Goal: Communication & Community: Share content

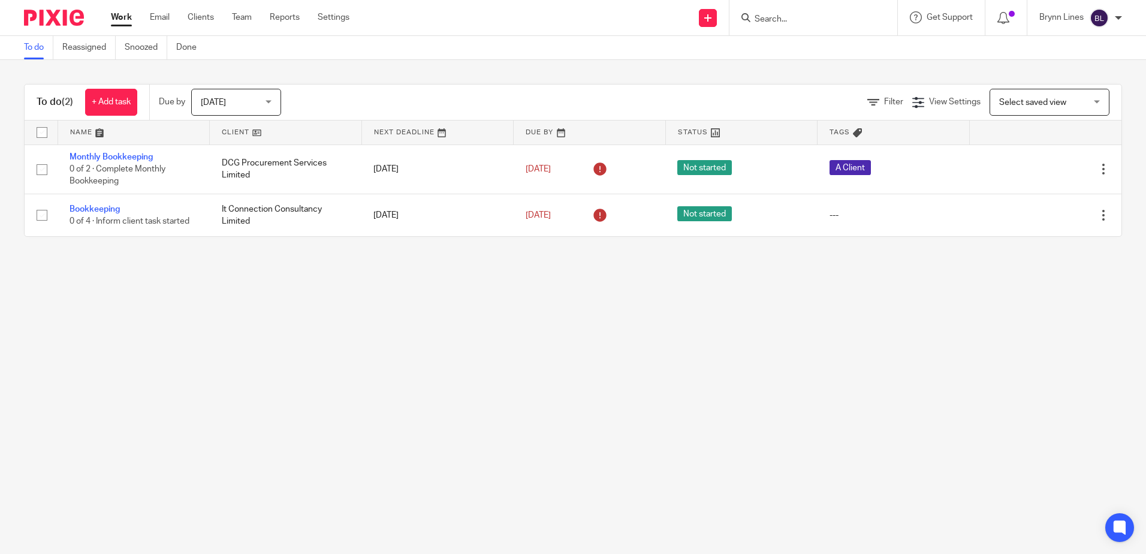
click at [811, 13] on form at bounding box center [818, 17] width 128 height 15
click at [811, 22] on input "Search" at bounding box center [808, 19] width 108 height 11
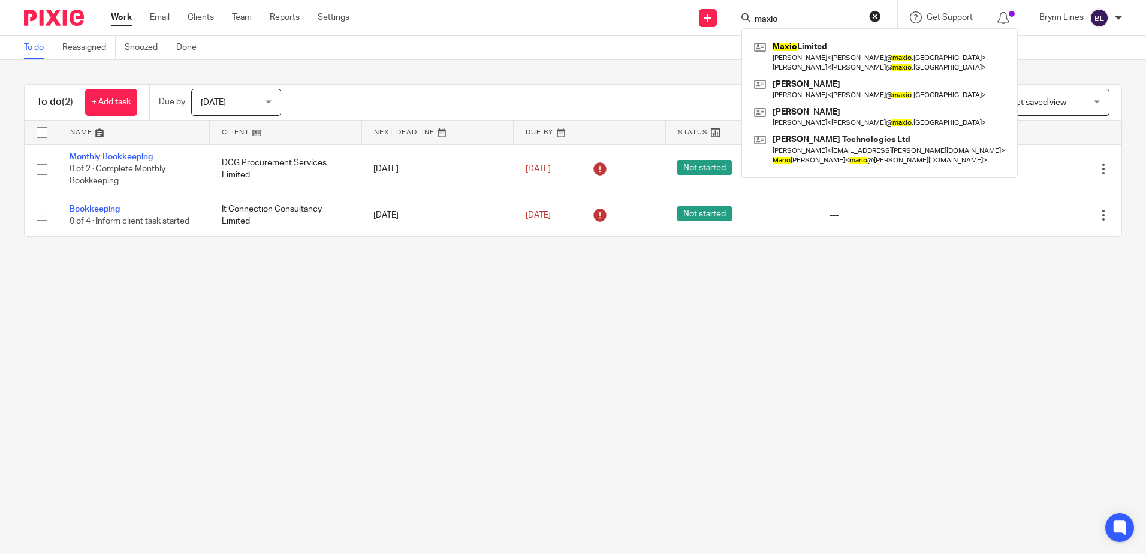
type input "maxio"
click button "submit" at bounding box center [0, 0] width 0 height 0
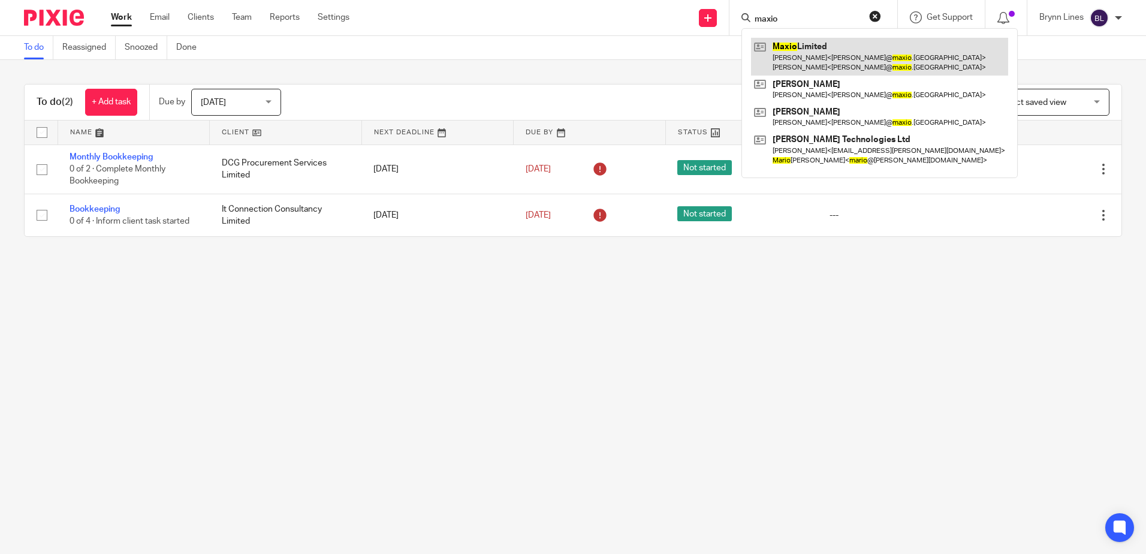
click at [802, 62] on link at bounding box center [879, 56] width 257 height 37
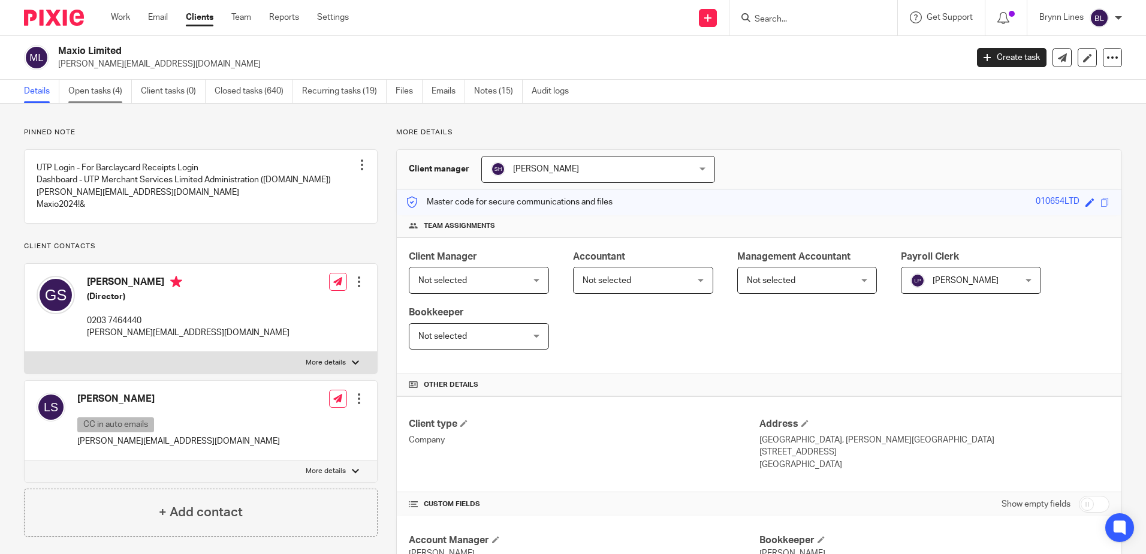
click at [103, 86] on link "Open tasks (4)" at bounding box center [100, 91] width 64 height 23
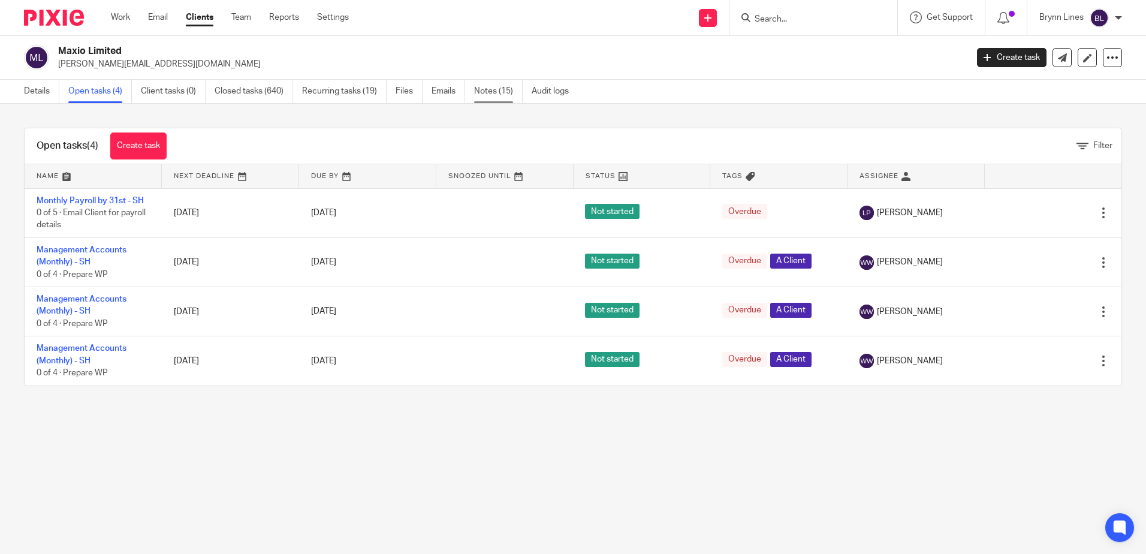
click at [490, 94] on link "Notes (15)" at bounding box center [498, 91] width 49 height 23
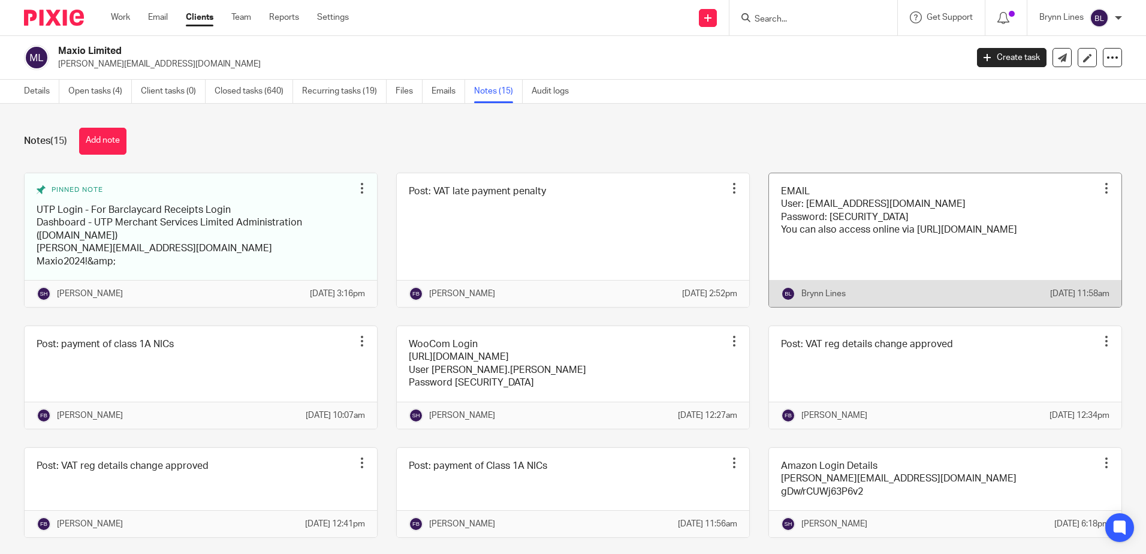
click at [822, 247] on link at bounding box center [945, 240] width 353 height 134
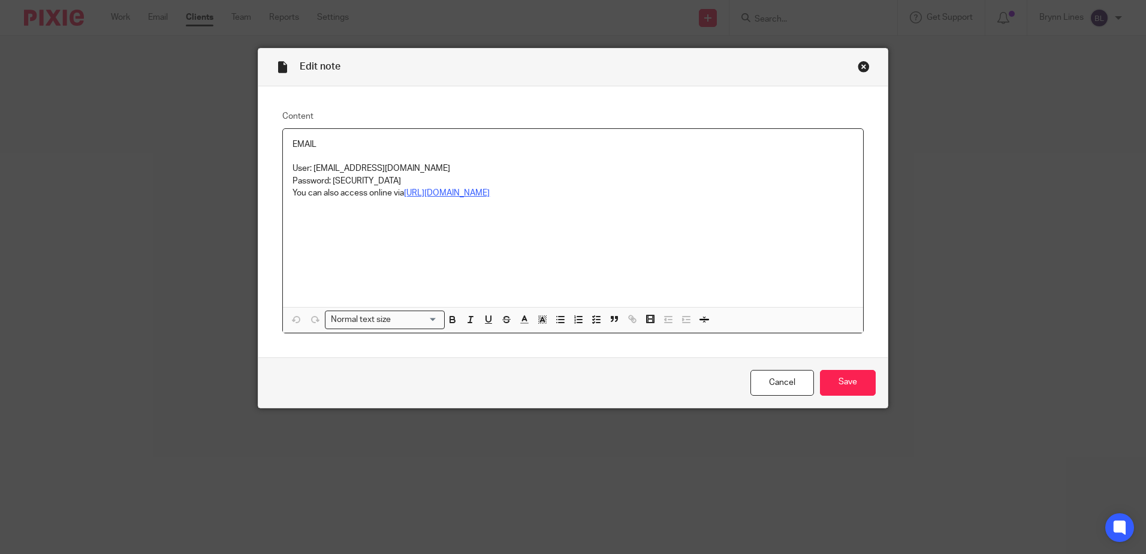
click at [462, 192] on u "https://outlook.office.com" at bounding box center [447, 193] width 86 height 8
click at [435, 192] on u "https://outlook.office.com" at bounding box center [447, 193] width 86 height 8
click at [440, 210] on link "https://outlook.office.com" at bounding box center [449, 216] width 86 height 12
drag, startPoint x: 330, startPoint y: 179, endPoint x: 407, endPoint y: 179, distance: 77.3
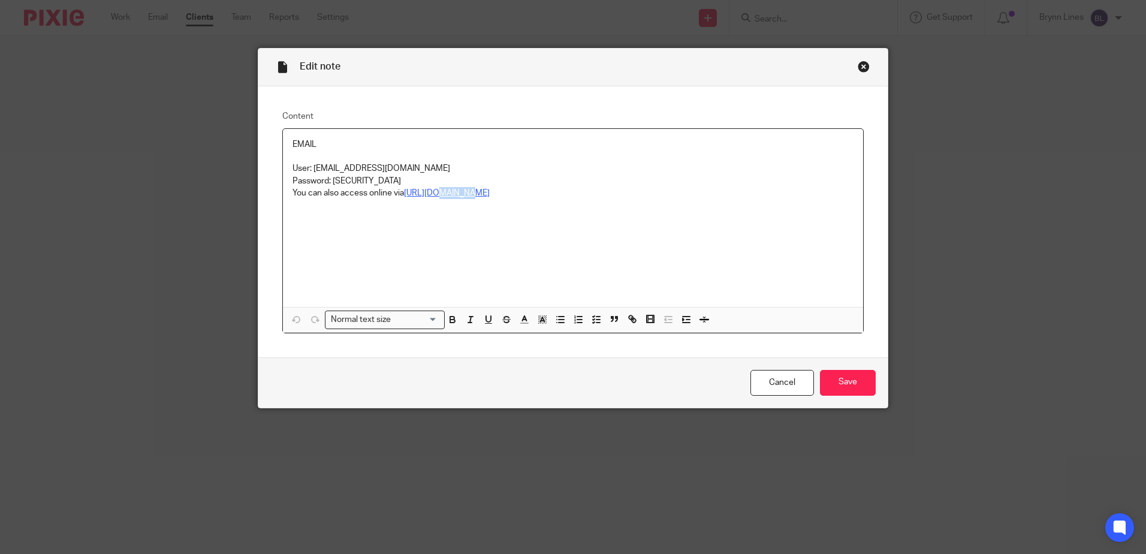
click at [407, 179] on p "Password: K*333793590560ah" at bounding box center [573, 181] width 561 height 12
copy p "K*333793590560ah"
click at [868, 65] on div "Edit note" at bounding box center [573, 68] width 630 height 38
click at [867, 65] on div "Edit note" at bounding box center [573, 68] width 630 height 38
click at [859, 65] on div "Close this dialog window" at bounding box center [864, 67] width 12 height 12
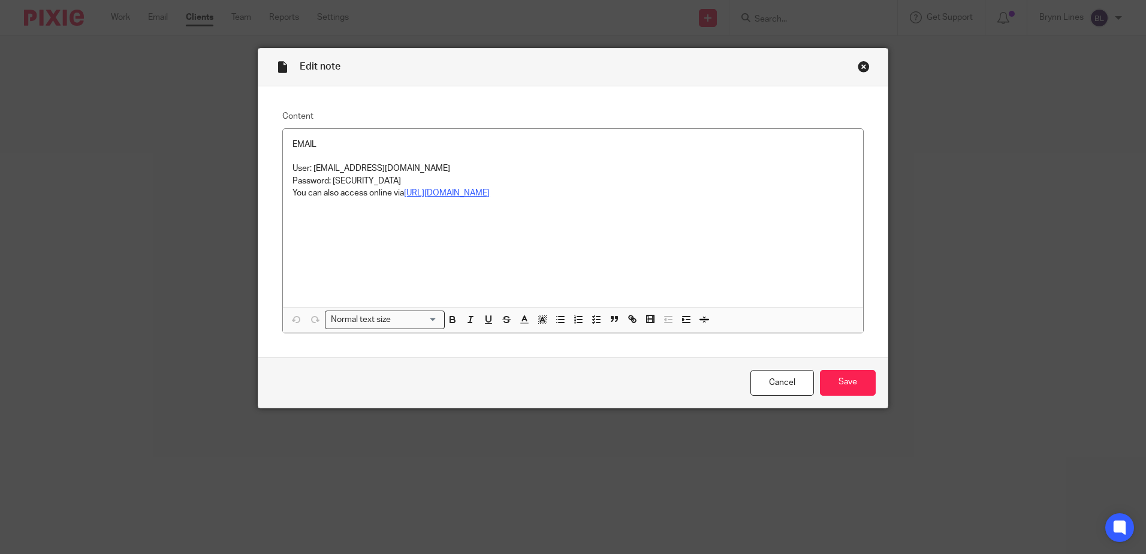
click at [858, 64] on div "Close this dialog window" at bounding box center [864, 67] width 12 height 12
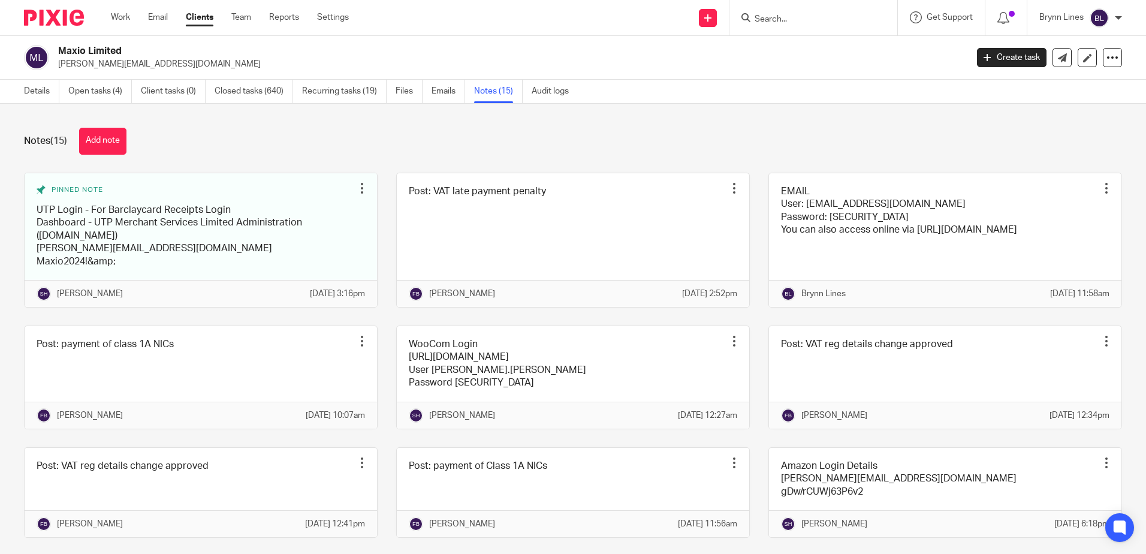
click at [795, 23] on input "Search" at bounding box center [808, 19] width 108 height 11
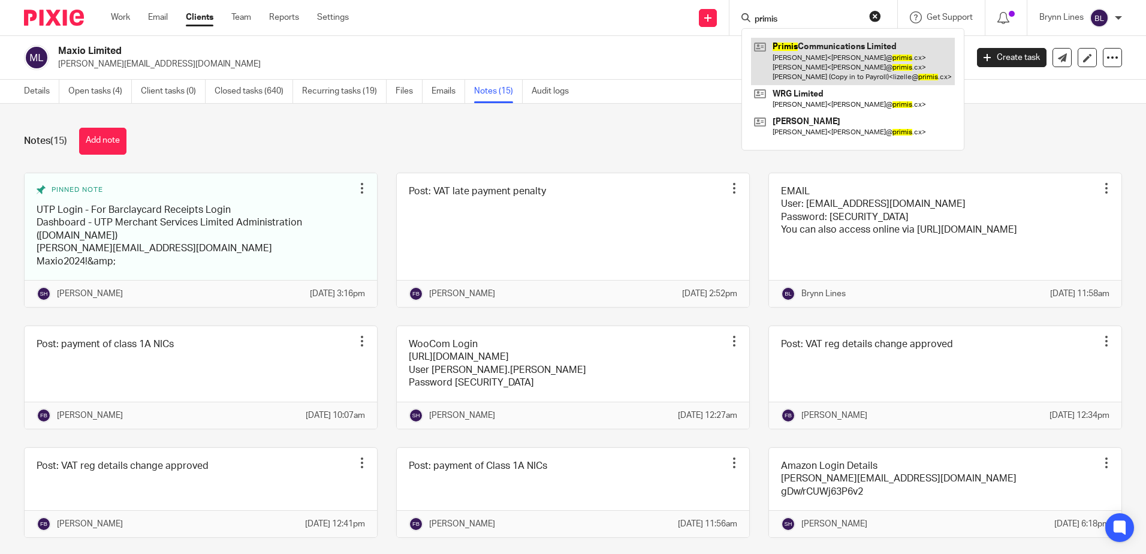
type input "primis"
click at [784, 65] on link at bounding box center [853, 61] width 204 height 47
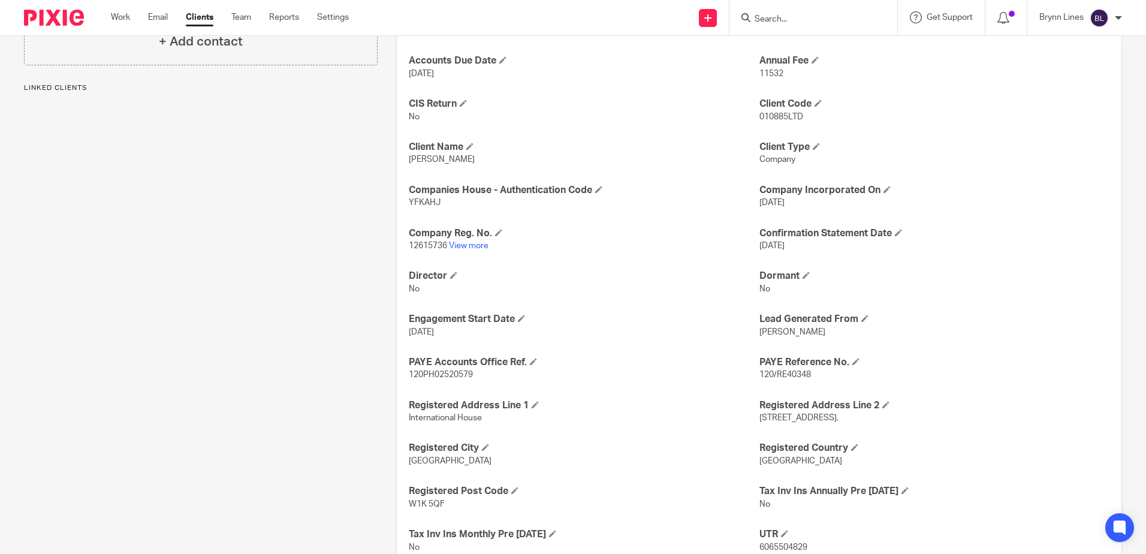
scroll to position [719, 0]
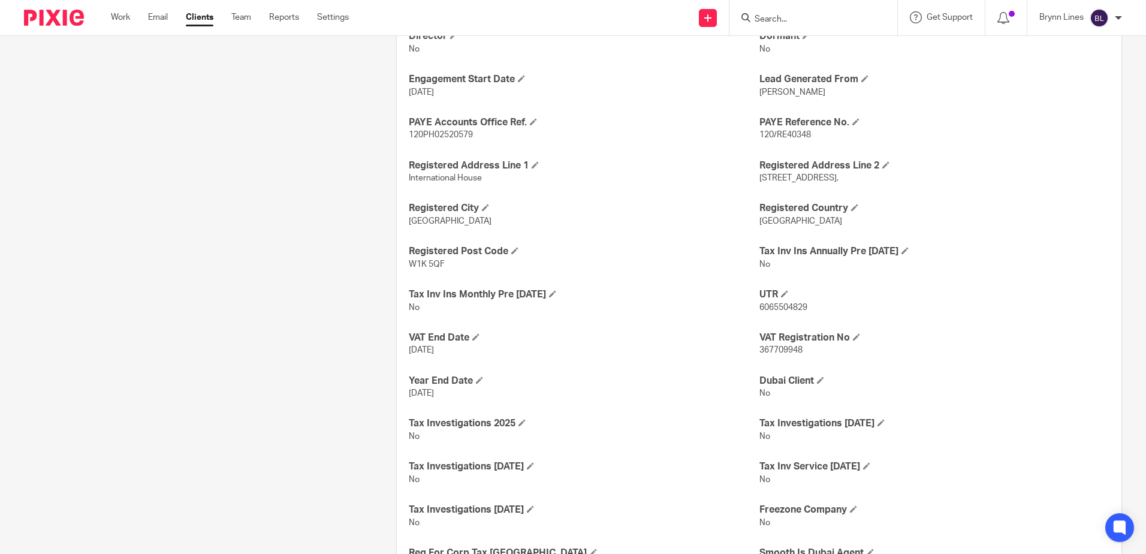
click at [409, 133] on span "120PH02520579" at bounding box center [441, 135] width 64 height 8
drag, startPoint x: 411, startPoint y: 134, endPoint x: 486, endPoint y: 137, distance: 75.6
click at [486, 137] on p "120PH02520579" at bounding box center [584, 135] width 350 height 12
click at [409, 140] on p "120PH02520579" at bounding box center [584, 135] width 350 height 12
drag, startPoint x: 404, startPoint y: 136, endPoint x: 471, endPoint y: 135, distance: 66.6
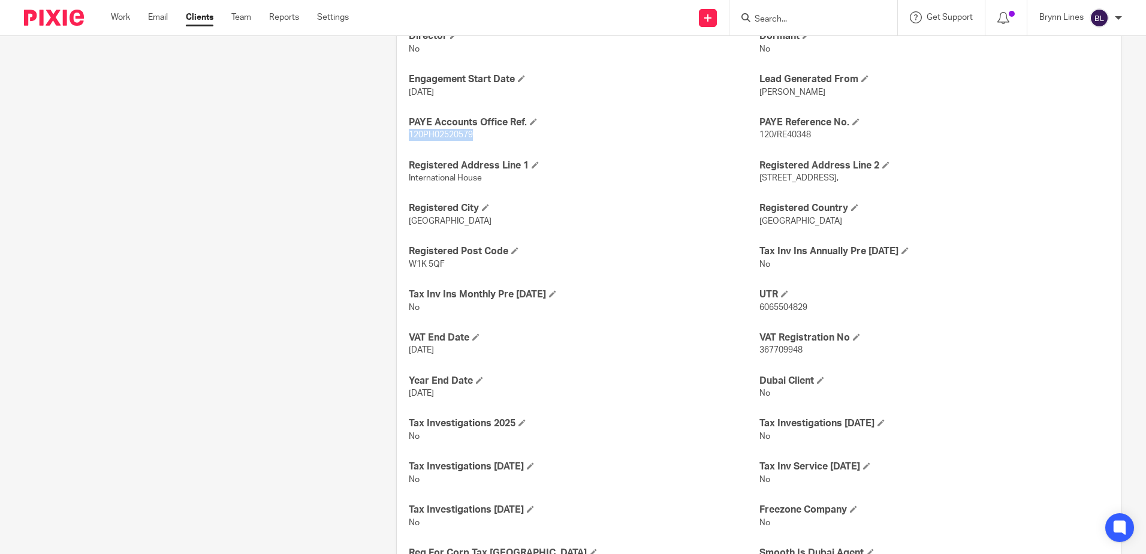
click at [471, 135] on div "Accounts Due Date 28 Feb 2026 Annual Fee 11532 CIS Return No Client Code 010885…" at bounding box center [759, 215] width 725 height 836
copy span "120PH02520579"
click at [778, 23] on input "Search" at bounding box center [808, 19] width 108 height 11
type input "p"
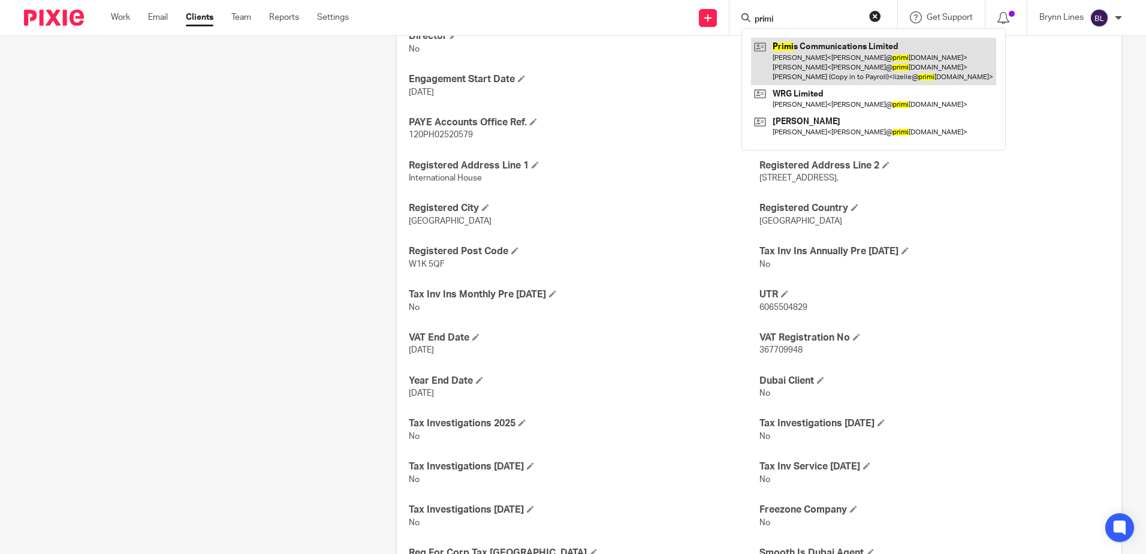
type input "primi"
click at [785, 52] on link at bounding box center [873, 61] width 245 height 47
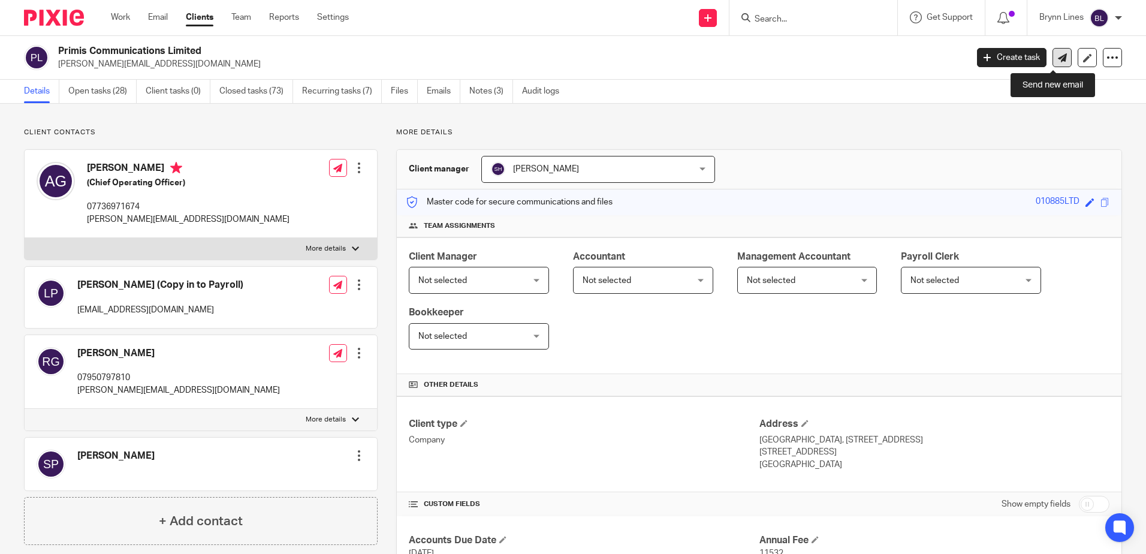
click at [1058, 58] on icon at bounding box center [1062, 57] width 9 height 9
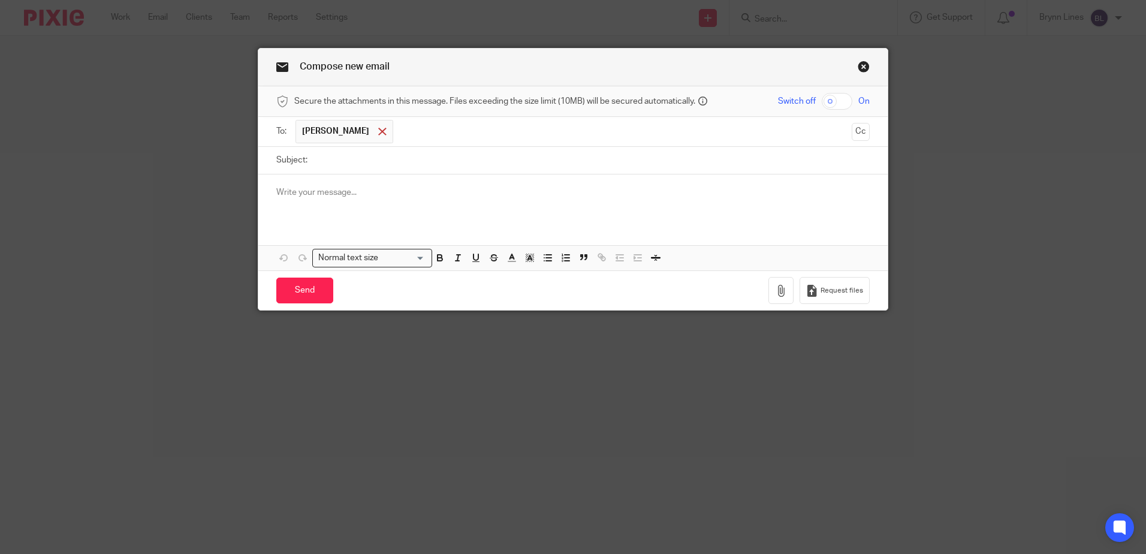
click at [378, 130] on span at bounding box center [382, 132] width 8 height 8
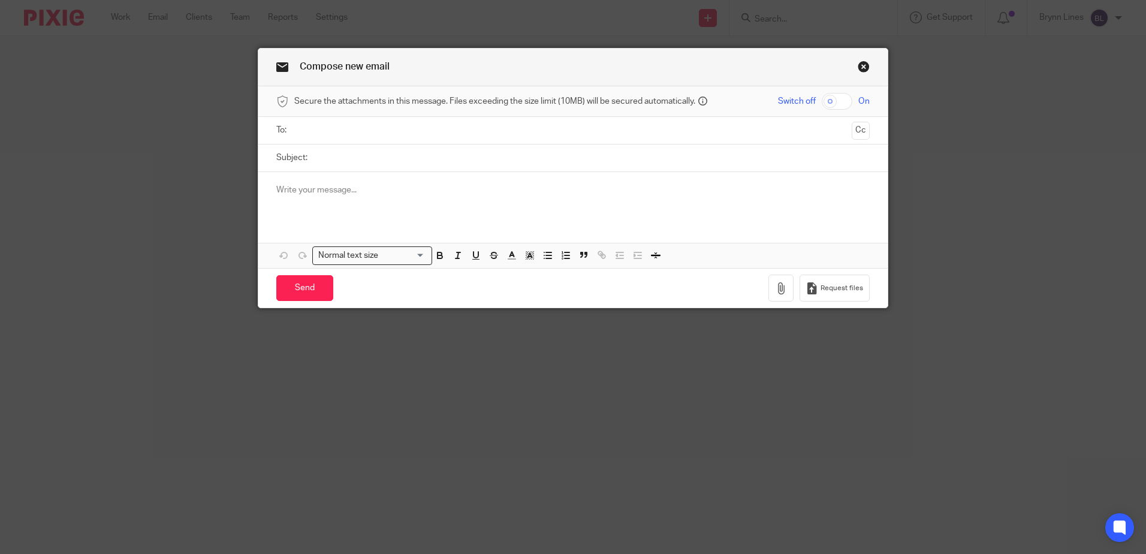
click at [336, 134] on input "text" at bounding box center [573, 131] width 548 height 14
type input "andries"
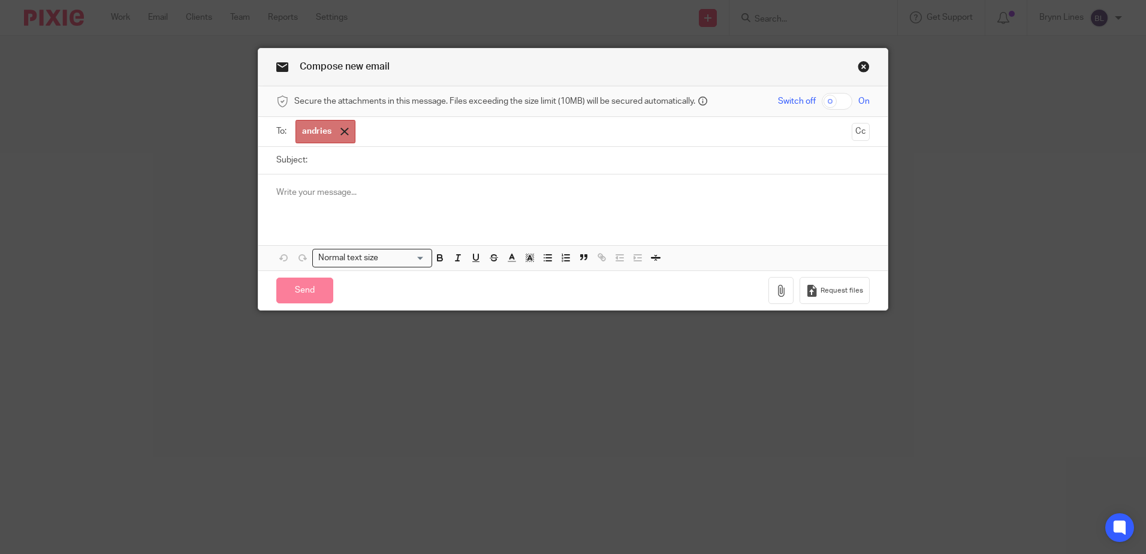
click at [341, 134] on span at bounding box center [345, 132] width 8 height 8
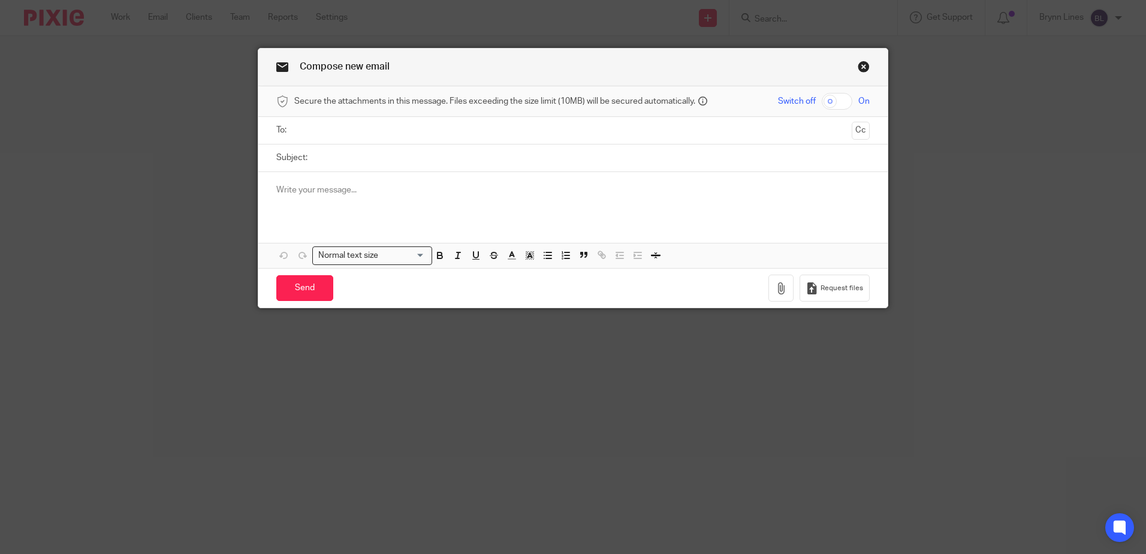
click at [314, 135] on input "text" at bounding box center [573, 131] width 548 height 14
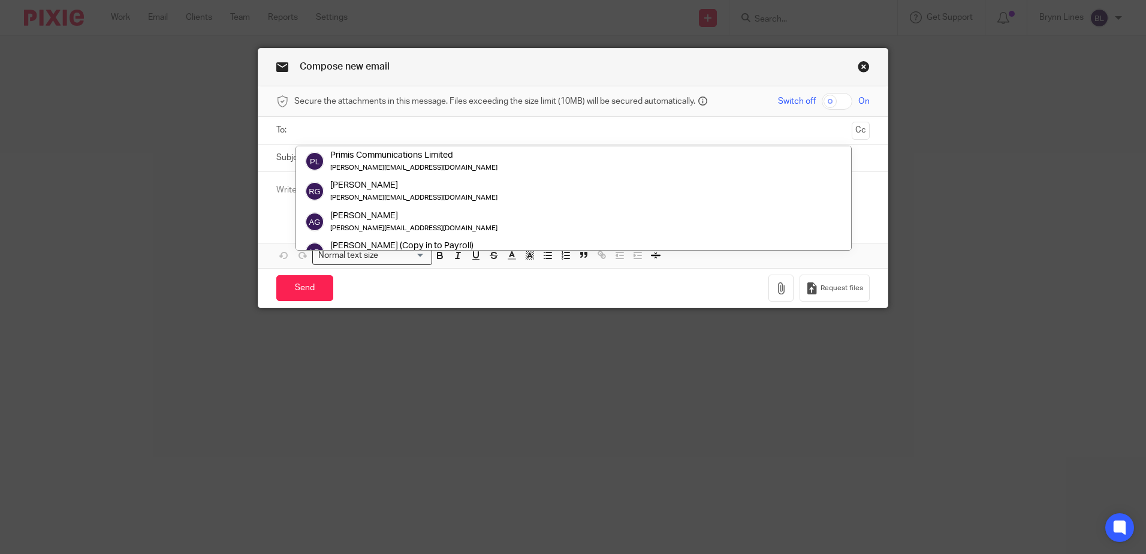
paste input "andries@primis.cx"
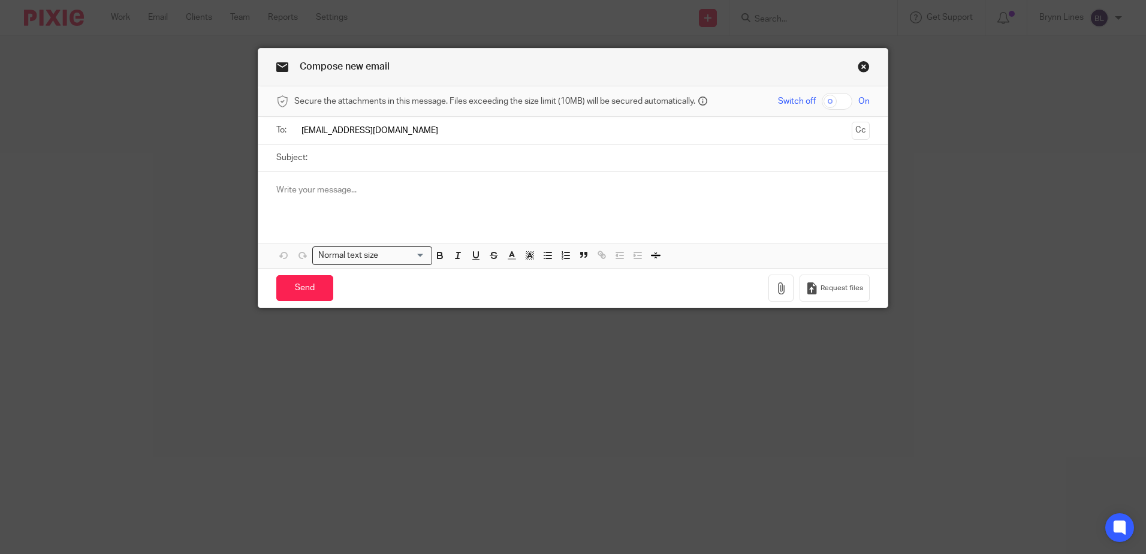
type input "andries@primis.cx"
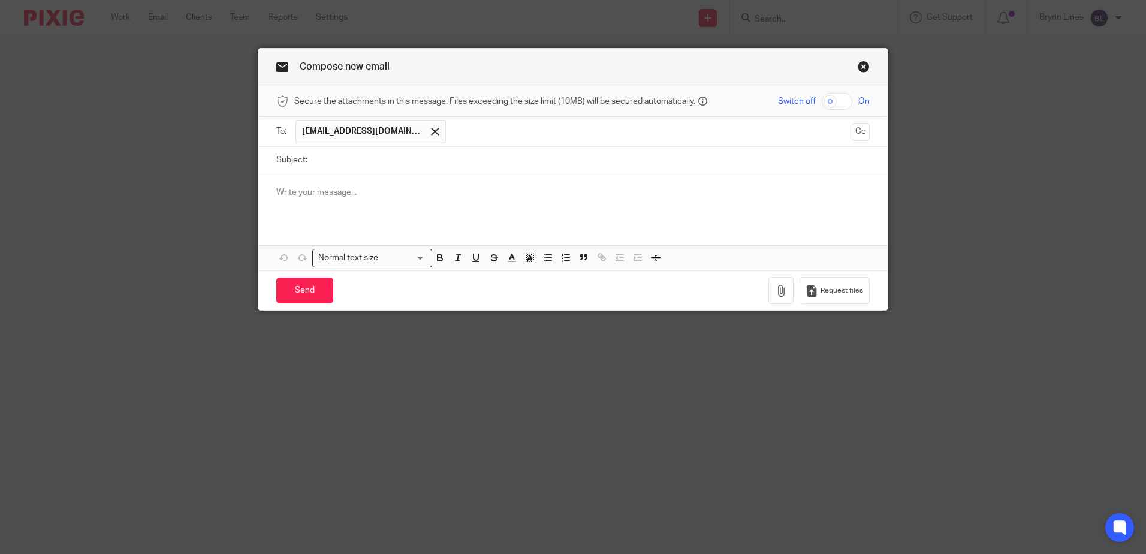
click at [332, 159] on input "Subject:" at bounding box center [592, 160] width 556 height 27
type input "August Payroll and Payslips"
click at [330, 190] on p at bounding box center [573, 192] width 594 height 12
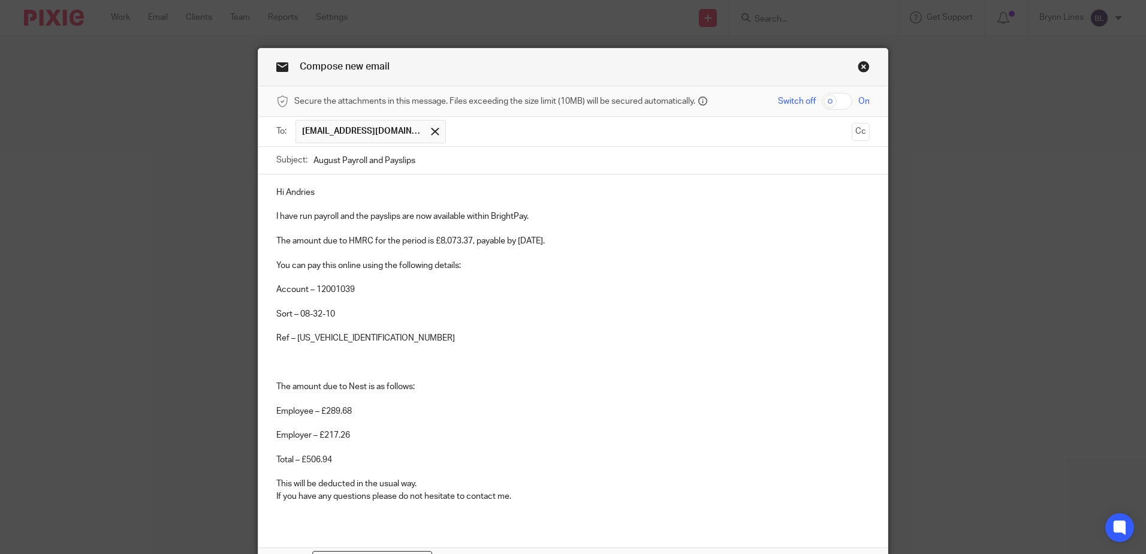
click at [305, 371] on p "Hi Andries I have run payroll and the payslips are now available within BrightP…" at bounding box center [573, 344] width 594 height 316
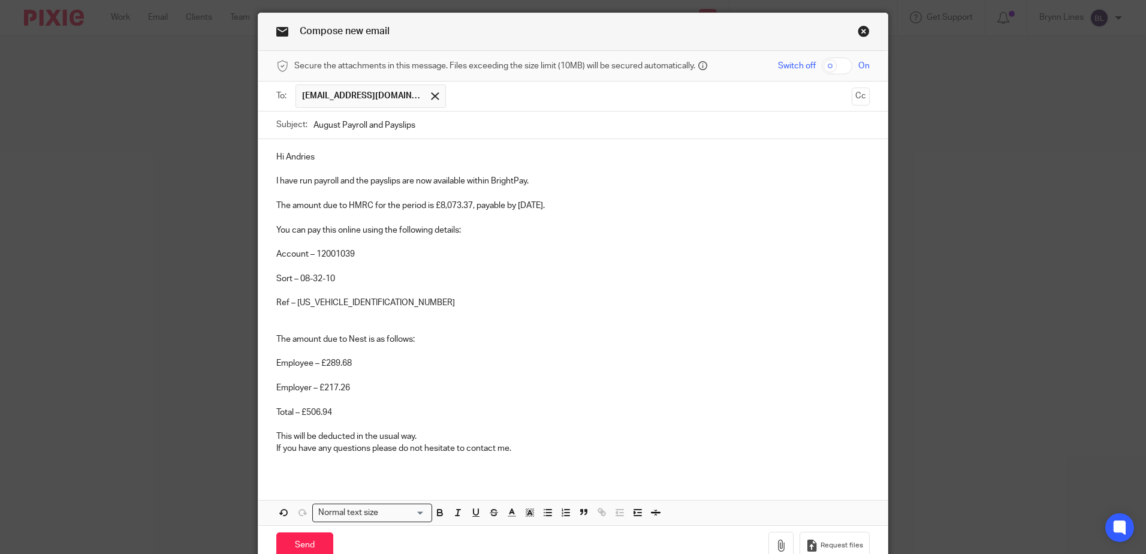
scroll to position [95, 0]
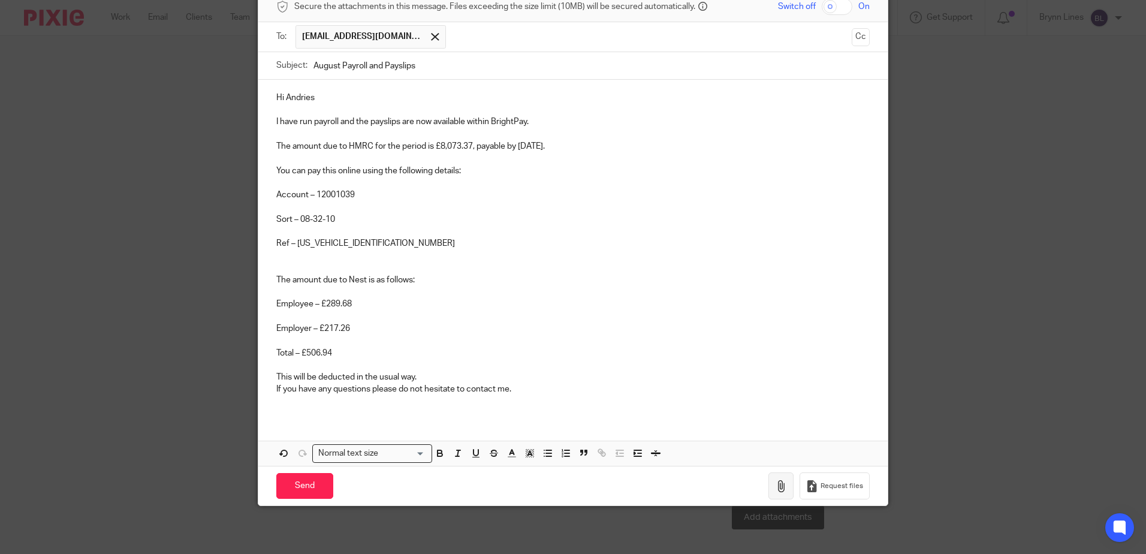
click at [772, 485] on button "button" at bounding box center [781, 485] width 25 height 27
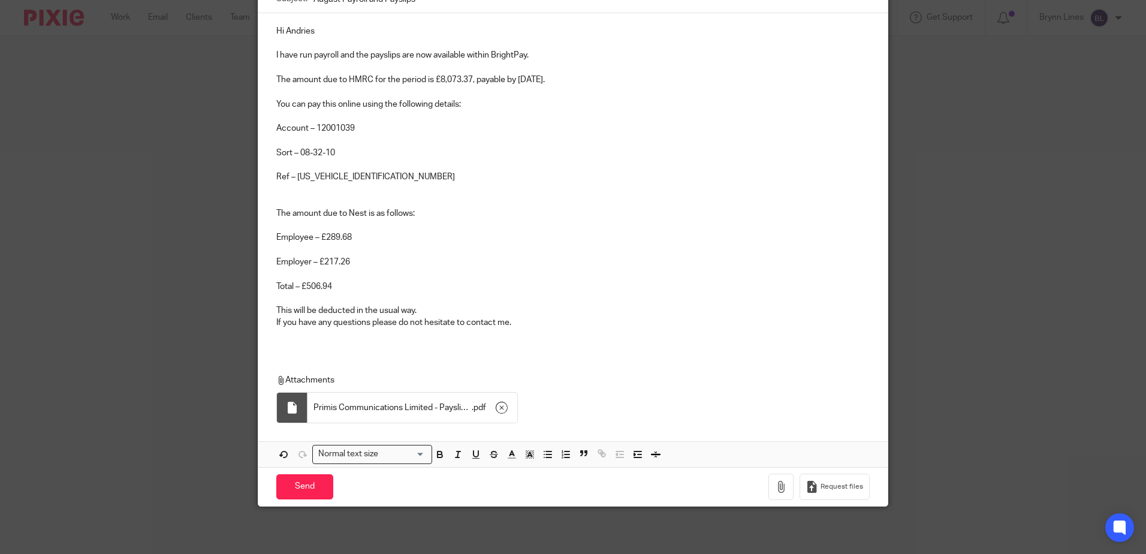
scroll to position [162, 0]
click at [279, 402] on div at bounding box center [292, 407] width 31 height 30
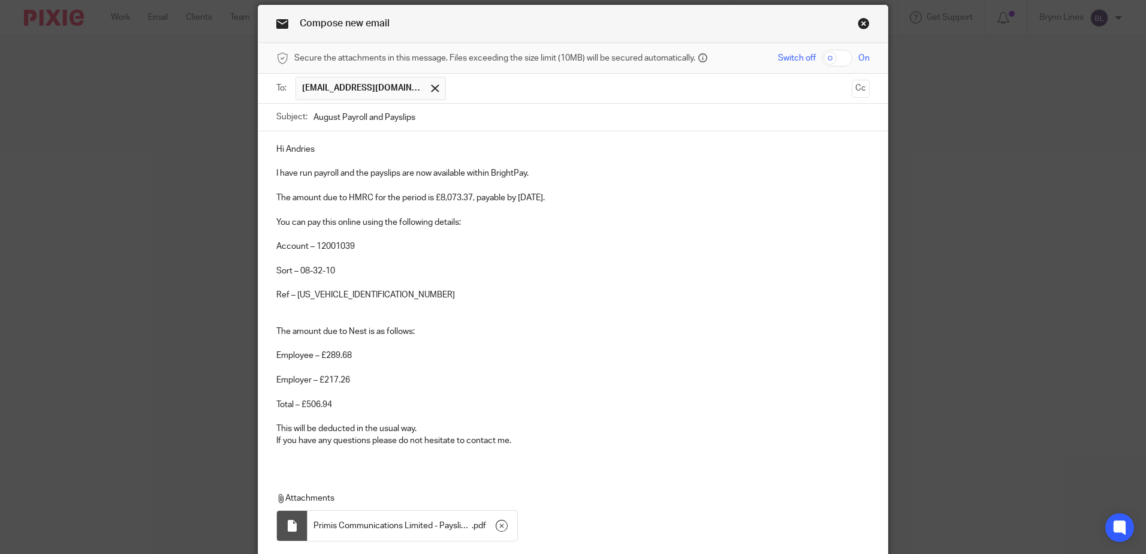
scroll to position [120, 0]
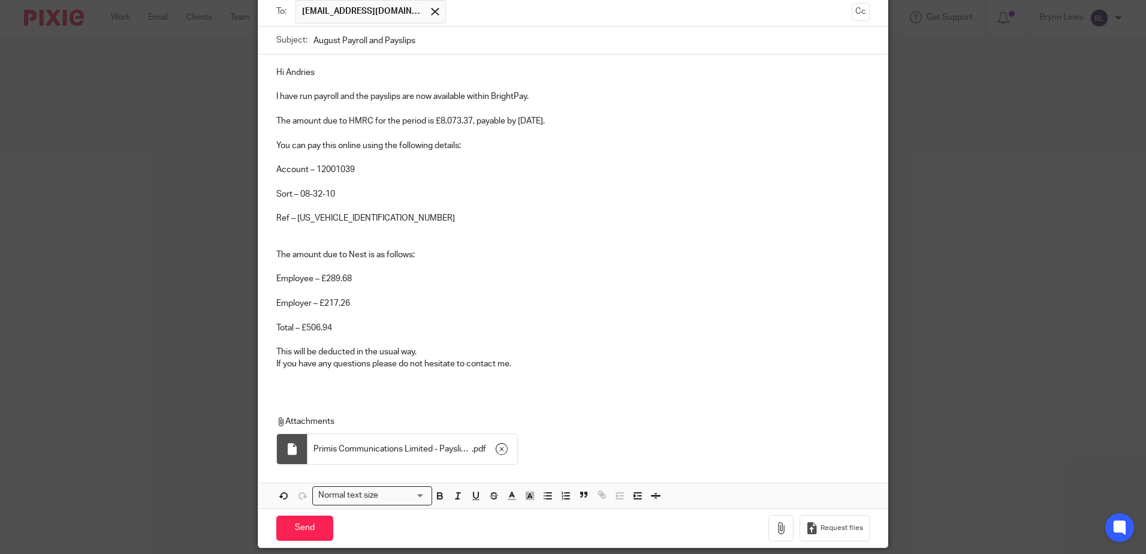
click at [538, 92] on p "Hi Andries I have run payroll and the payslips are now available within BrightP…" at bounding box center [573, 219] width 594 height 304
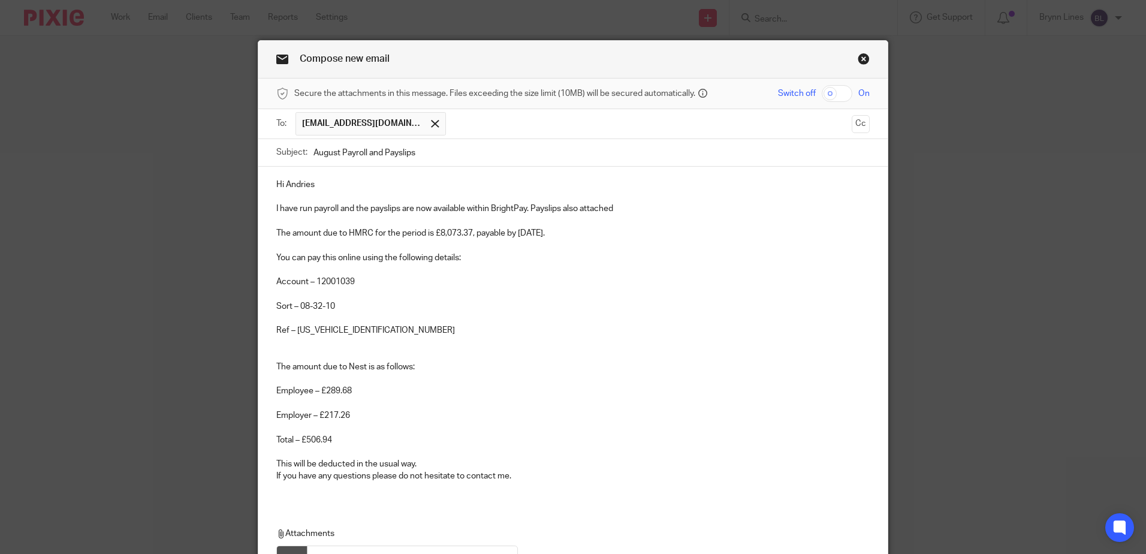
scroll to position [0, 0]
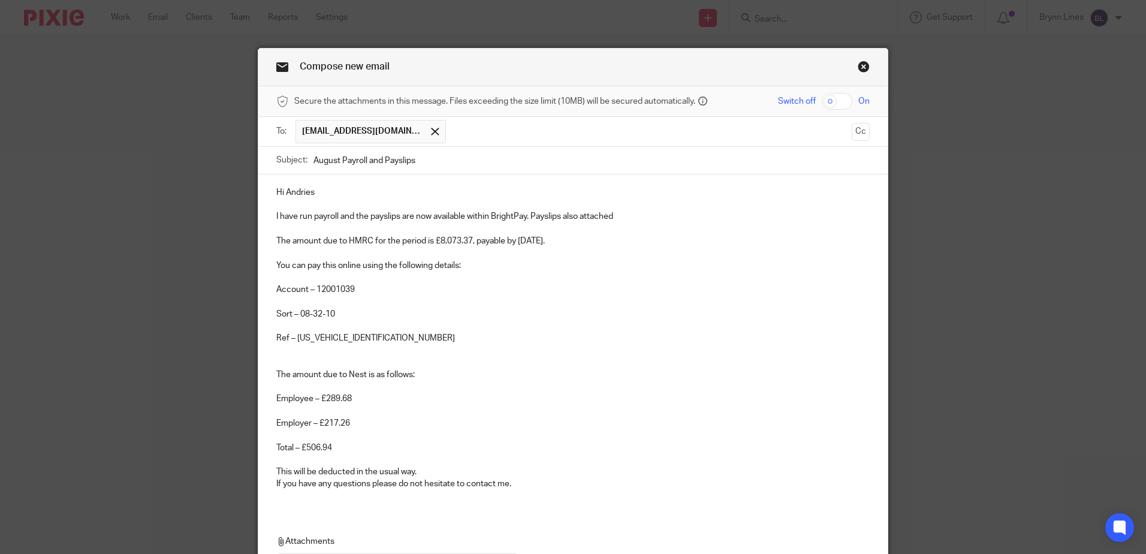
click at [829, 104] on input "checkbox" at bounding box center [837, 101] width 31 height 17
checkbox input "true"
click at [452, 133] on input "text" at bounding box center [649, 131] width 395 height 23
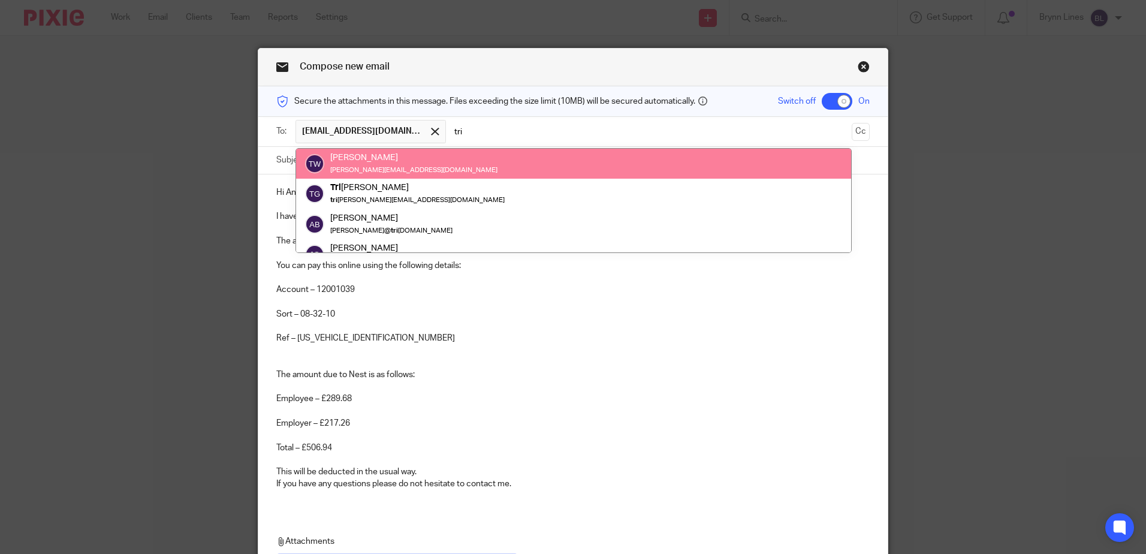
type input "tri"
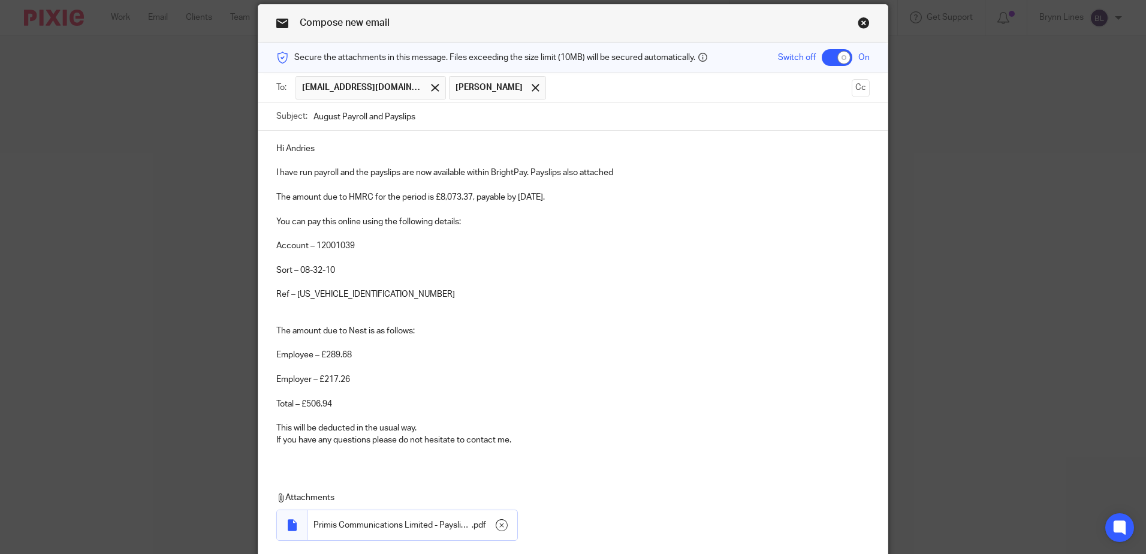
scroll to position [43, 0]
click at [314, 119] on input "August Payroll and Payslips" at bounding box center [592, 117] width 556 height 27
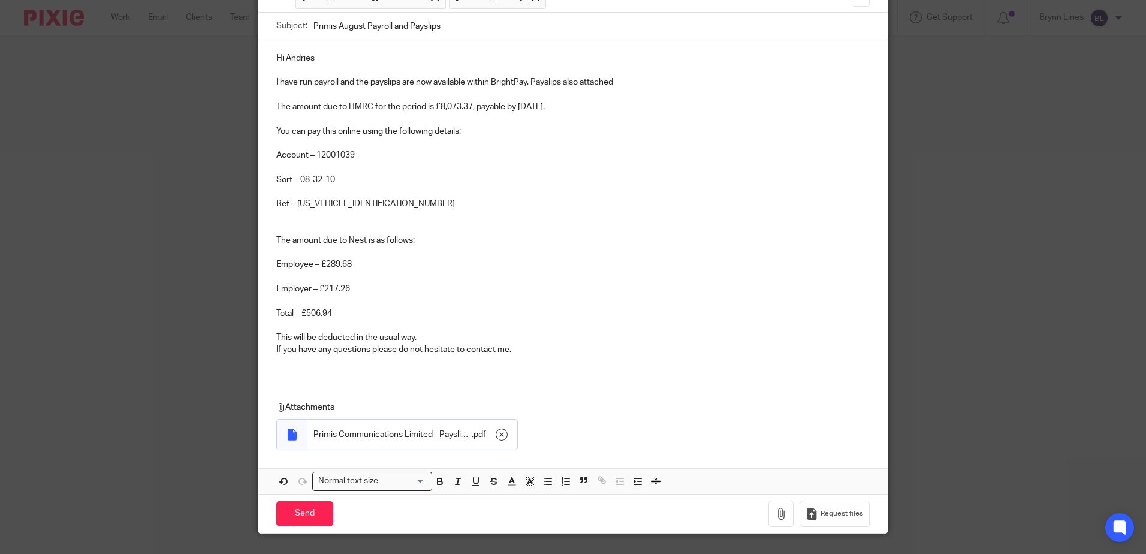
scroll to position [162, 0]
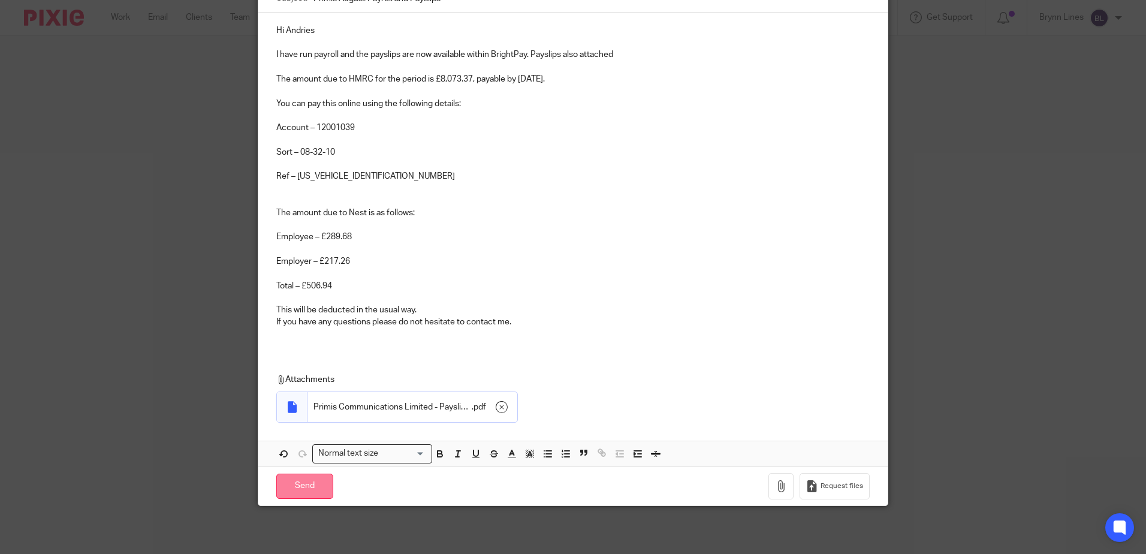
type input "Primis August Payroll and Payslips"
click at [285, 496] on input "Send" at bounding box center [304, 487] width 57 height 26
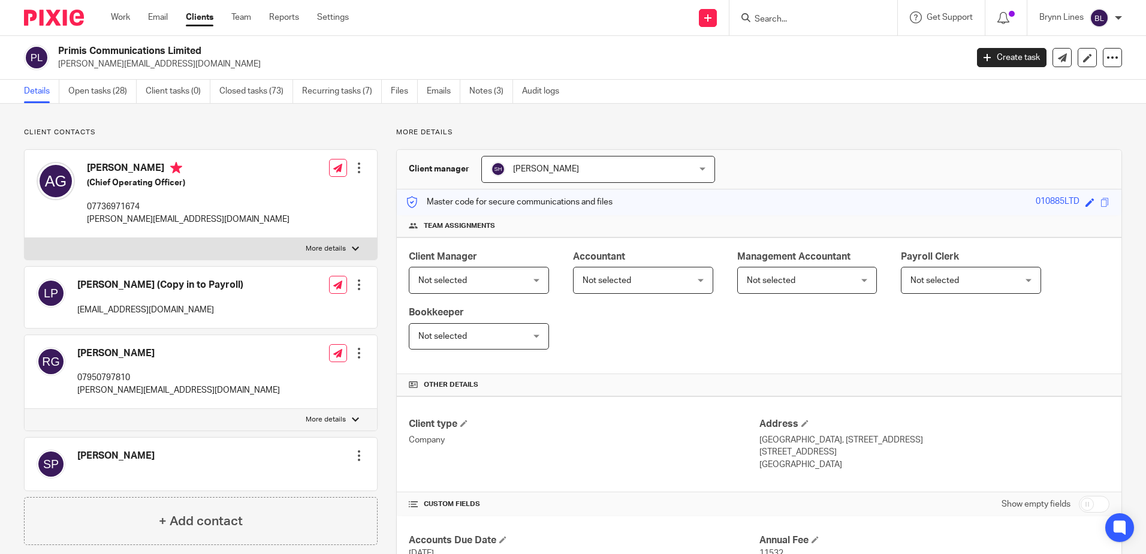
click at [782, 23] on input "Search" at bounding box center [808, 19] width 108 height 11
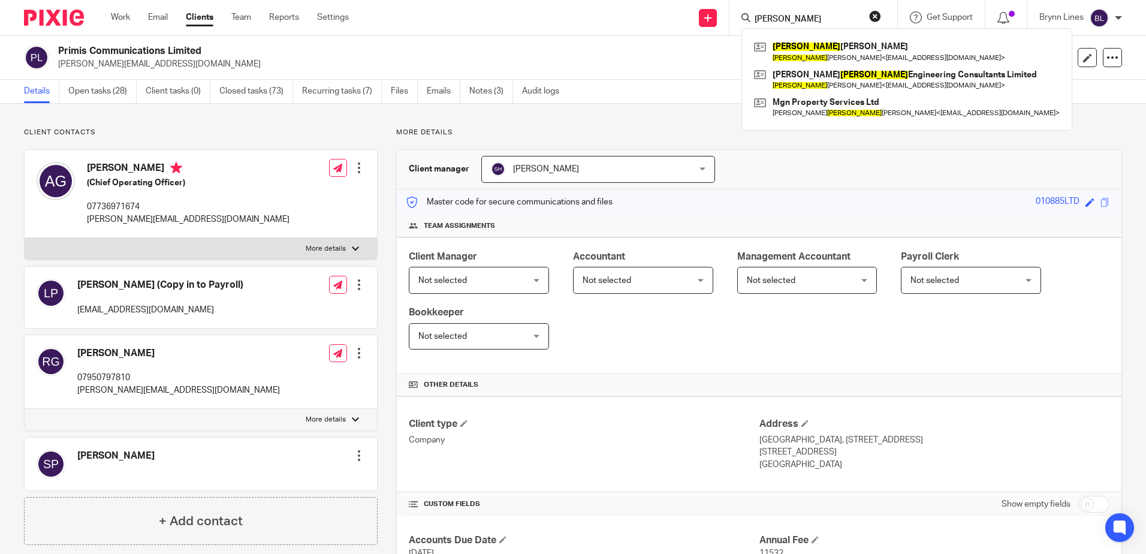
type input "[PERSON_NAME]"
click button "submit" at bounding box center [0, 0] width 0 height 0
